Goal: Submit feedback/report problem

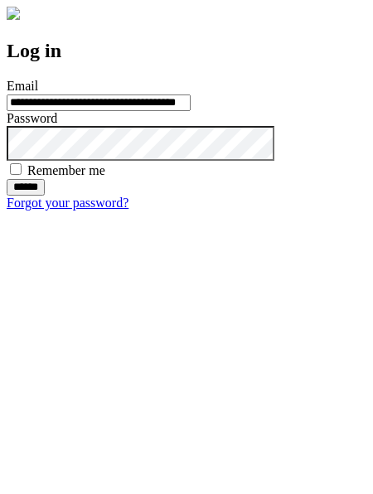
type input "**********"
click at [45, 196] on input "******" at bounding box center [26, 187] width 38 height 17
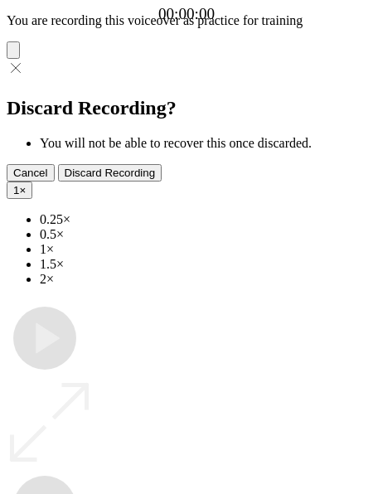
type input "**********"
